Goal: Task Accomplishment & Management: Manage account settings

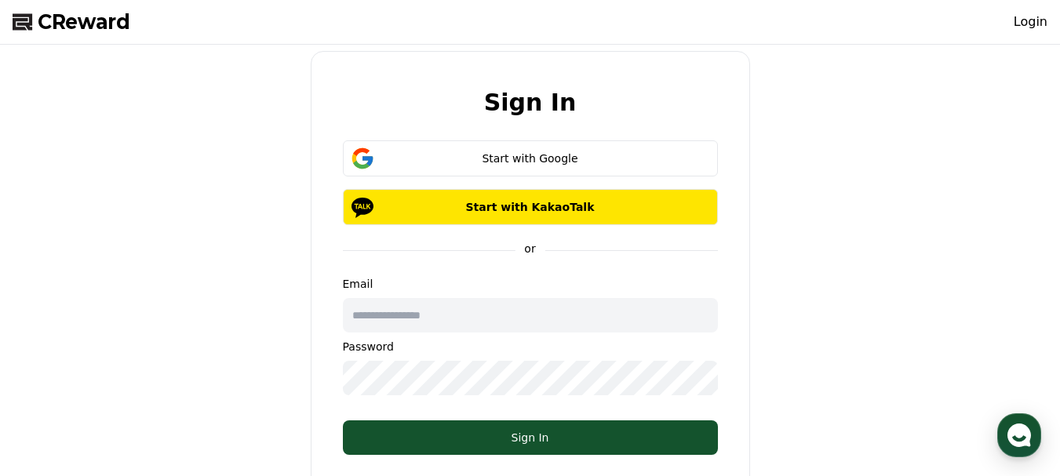
click at [482, 307] on input "text" at bounding box center [530, 315] width 375 height 35
type input "**********"
drag, startPoint x: 532, startPoint y: 436, endPoint x: 736, endPoint y: 318, distance: 235.4
click at [534, 435] on div "Sign In" at bounding box center [530, 438] width 312 height 16
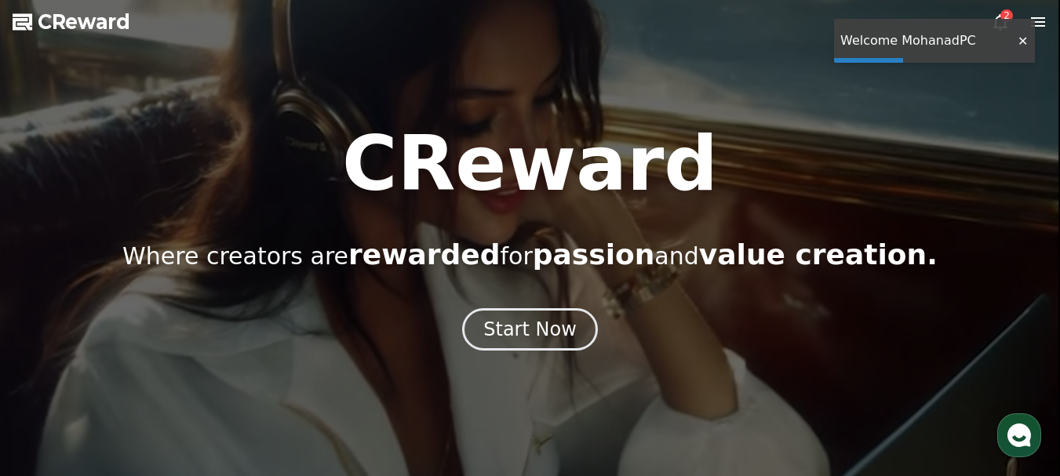
click at [1019, 40] on div at bounding box center [1021, 41] width 25 height 15
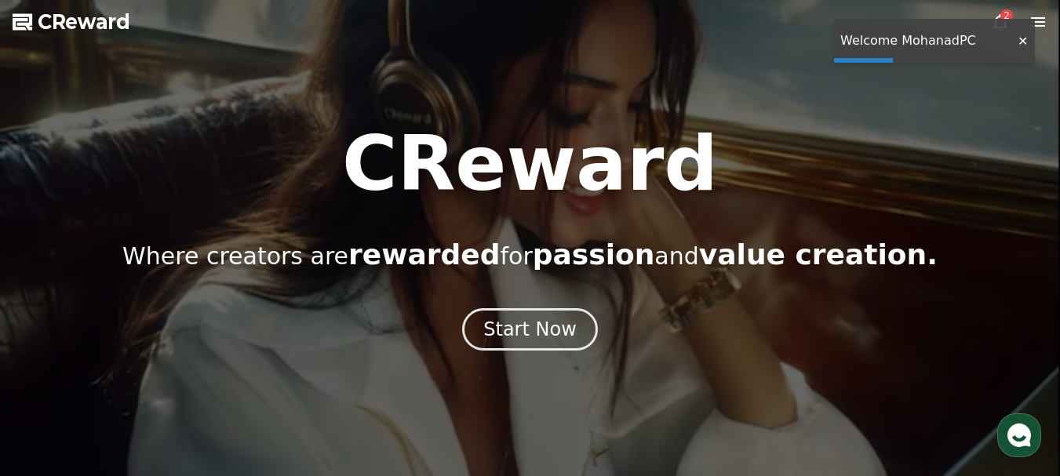
click at [1004, 29] on icon at bounding box center [1000, 22] width 19 height 19
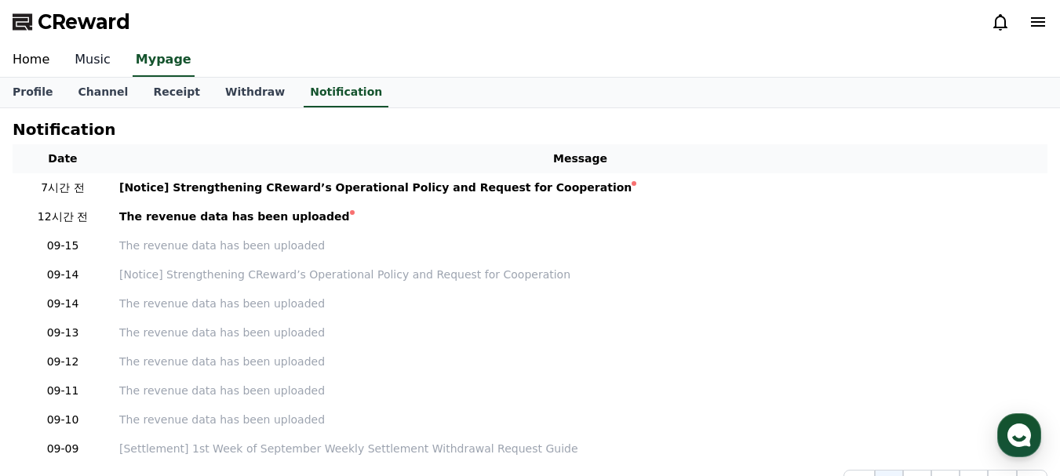
click at [96, 56] on link "Music" at bounding box center [92, 60] width 61 height 33
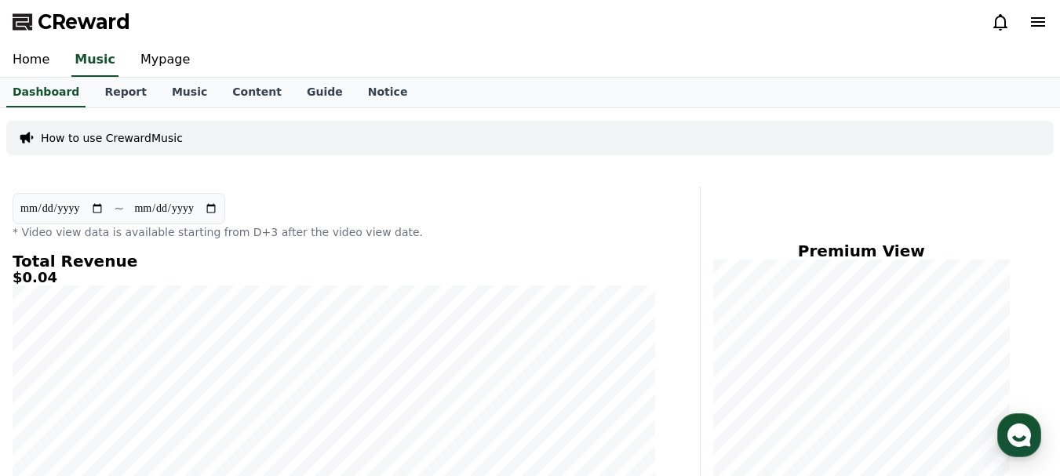
click at [1046, 15] on icon at bounding box center [1037, 22] width 19 height 19
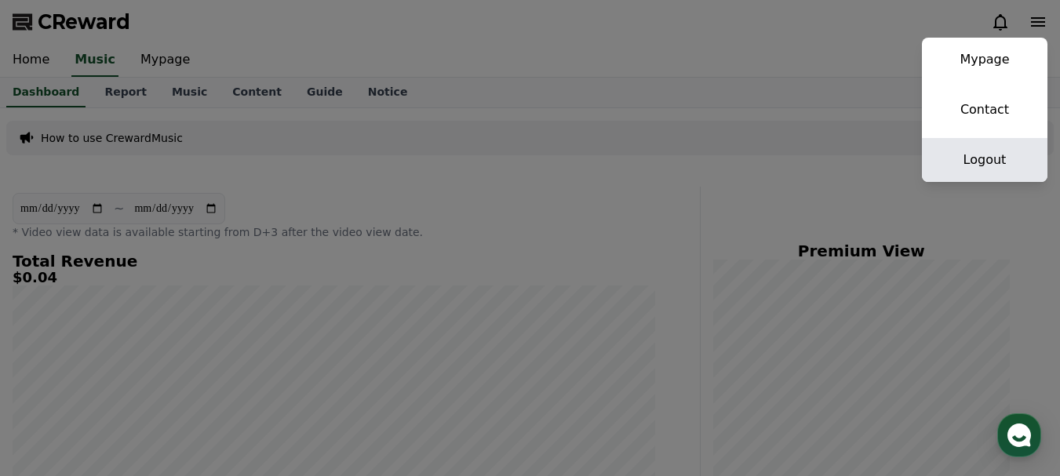
click at [984, 169] on link "Logout" at bounding box center [984, 160] width 125 height 44
